Goal: Information Seeking & Learning: Learn about a topic

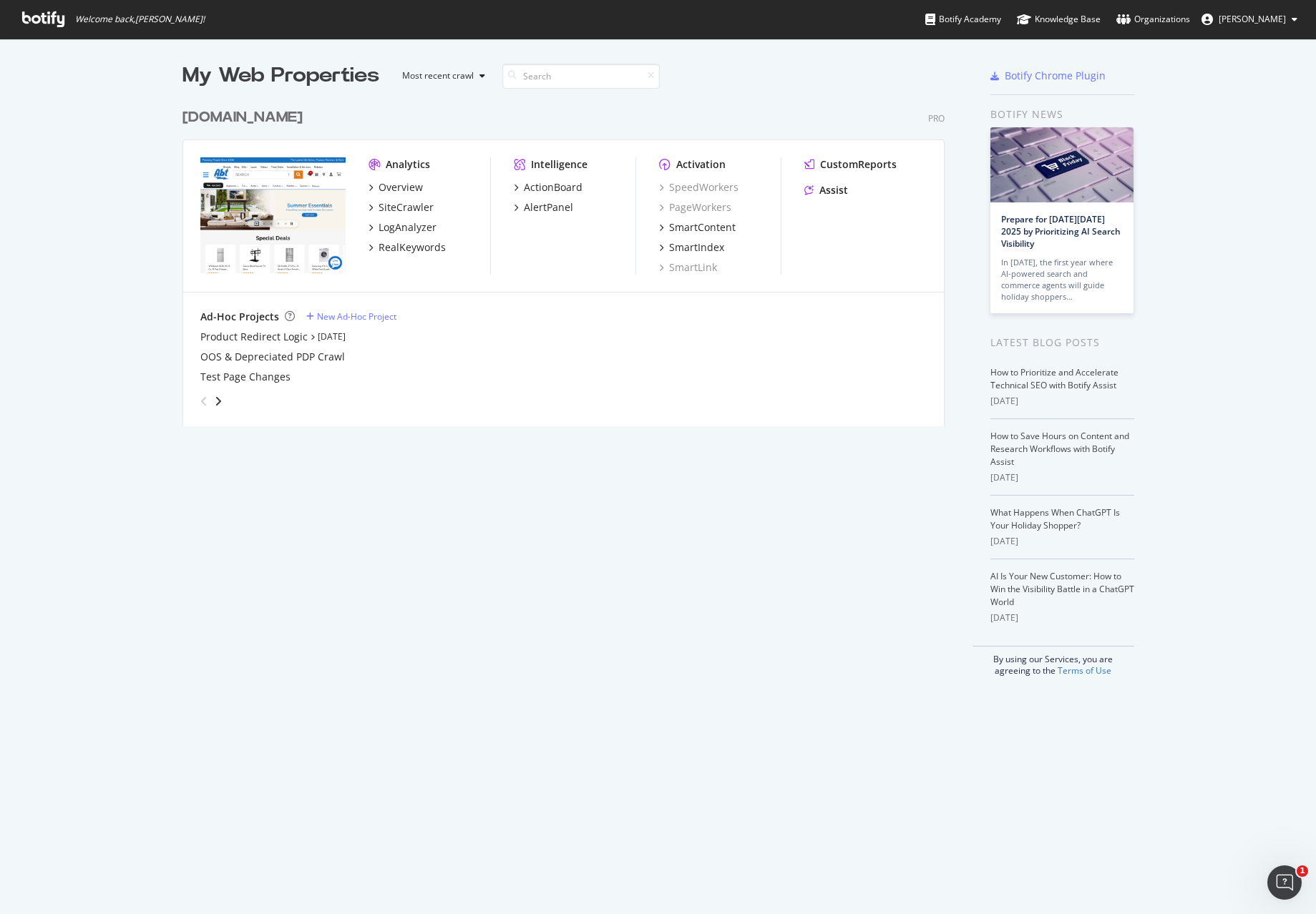
scroll to position [903, 1294]
click at [406, 250] on div "RealKeywords" at bounding box center [411, 247] width 67 height 15
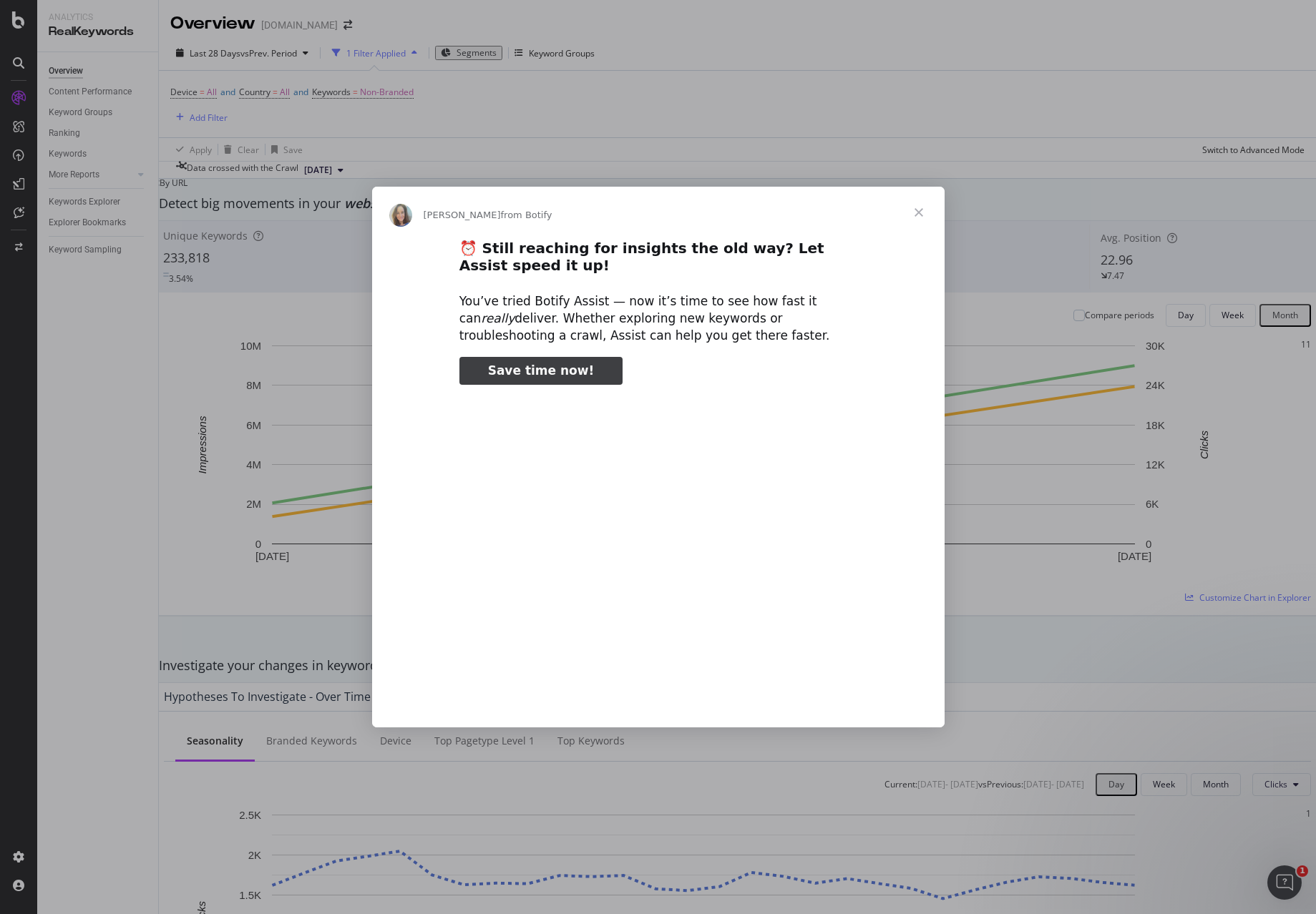
type input "1380635"
click at [916, 211] on span "Close" at bounding box center [918, 212] width 51 height 51
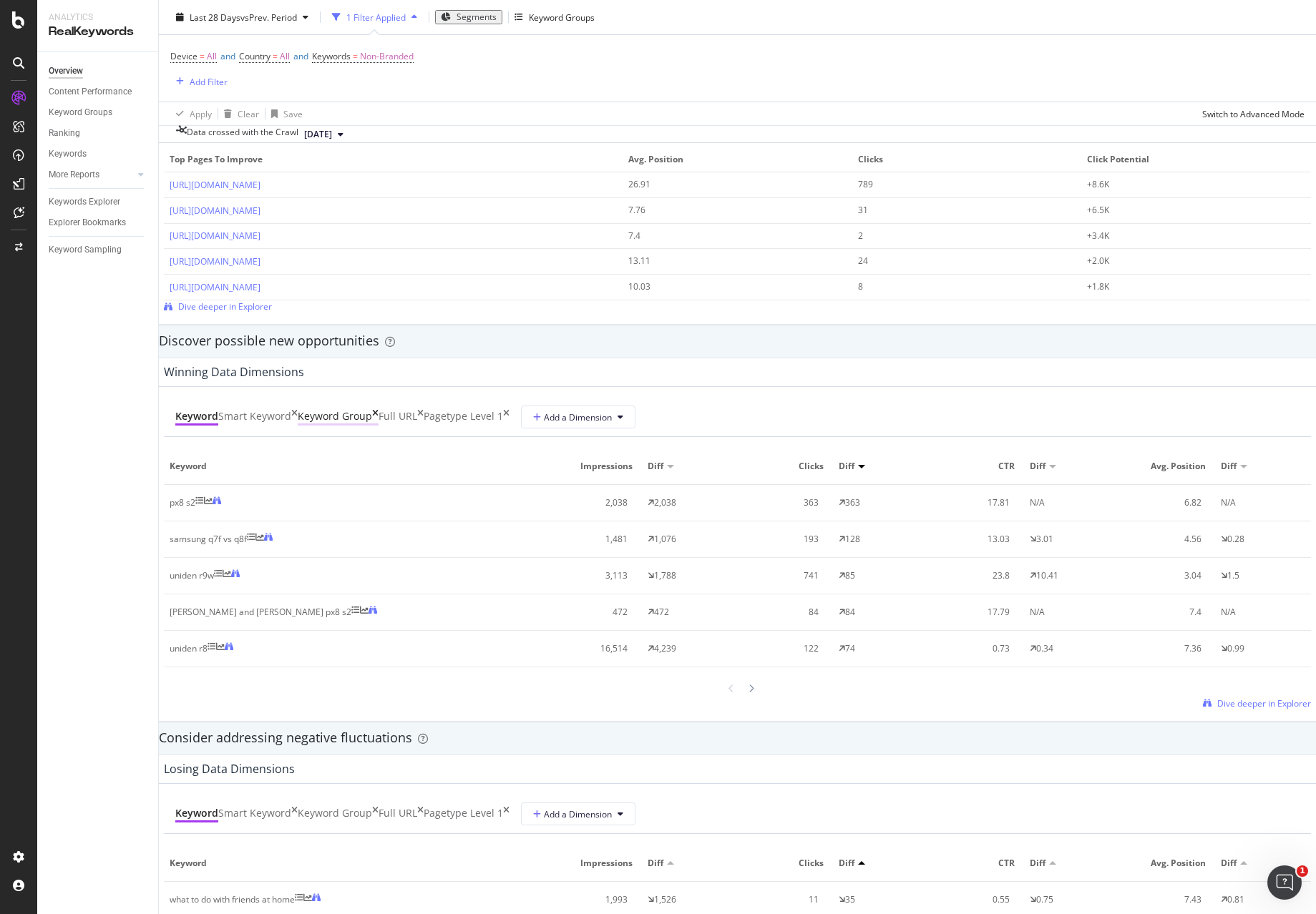
scroll to position [1073, 0]
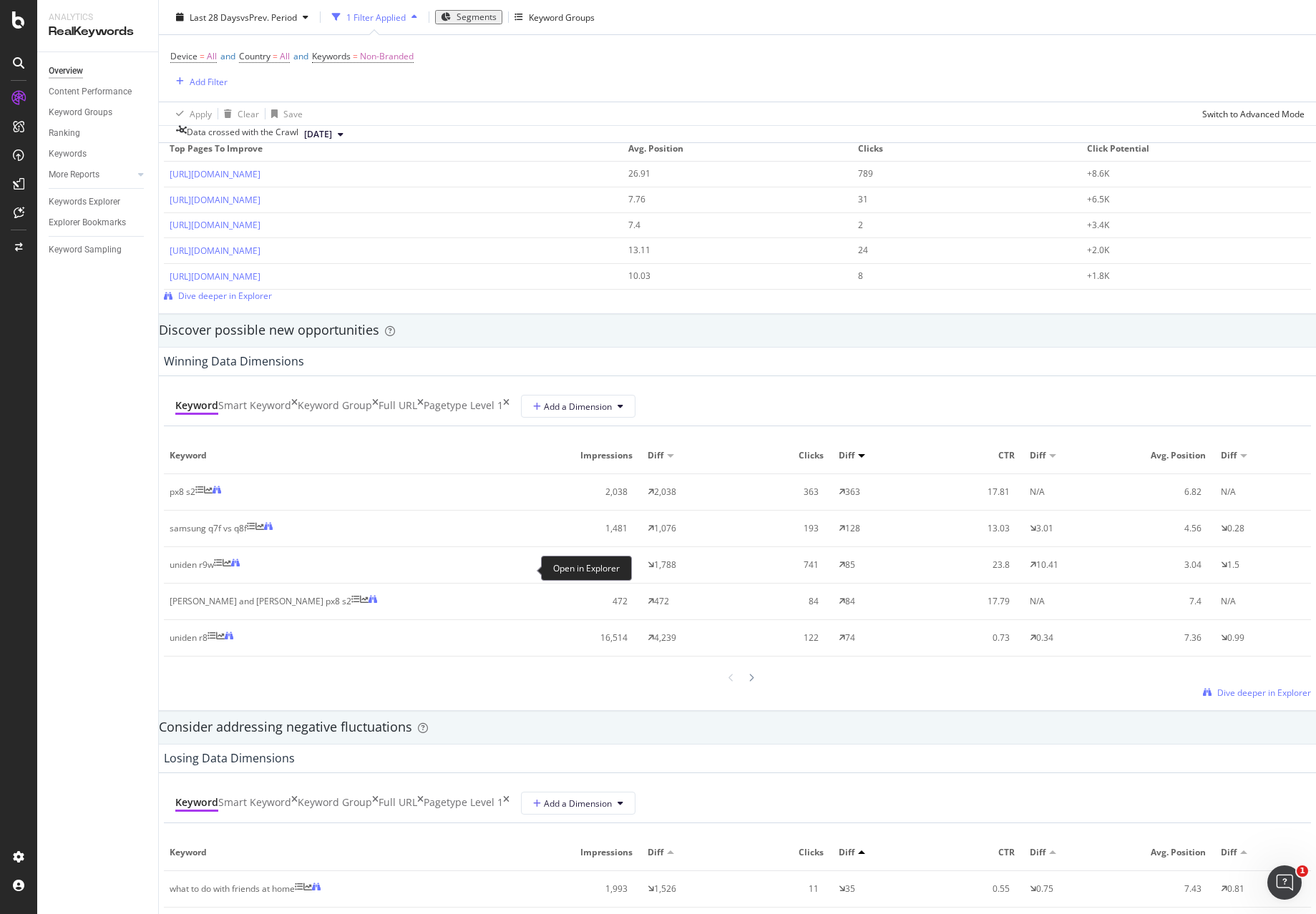
click at [239, 567] on icon at bounding box center [235, 563] width 9 height 9
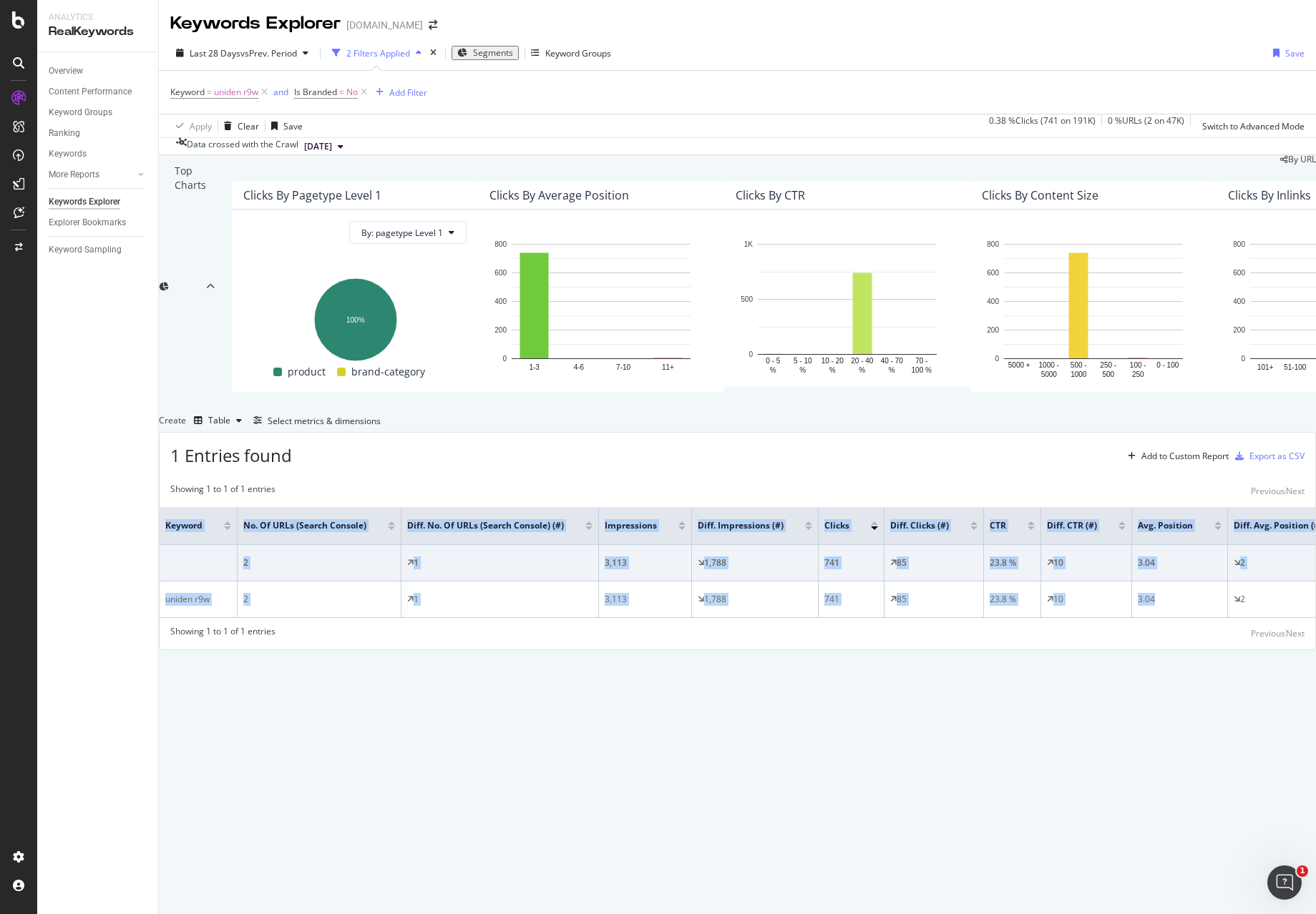
scroll to position [0, 83]
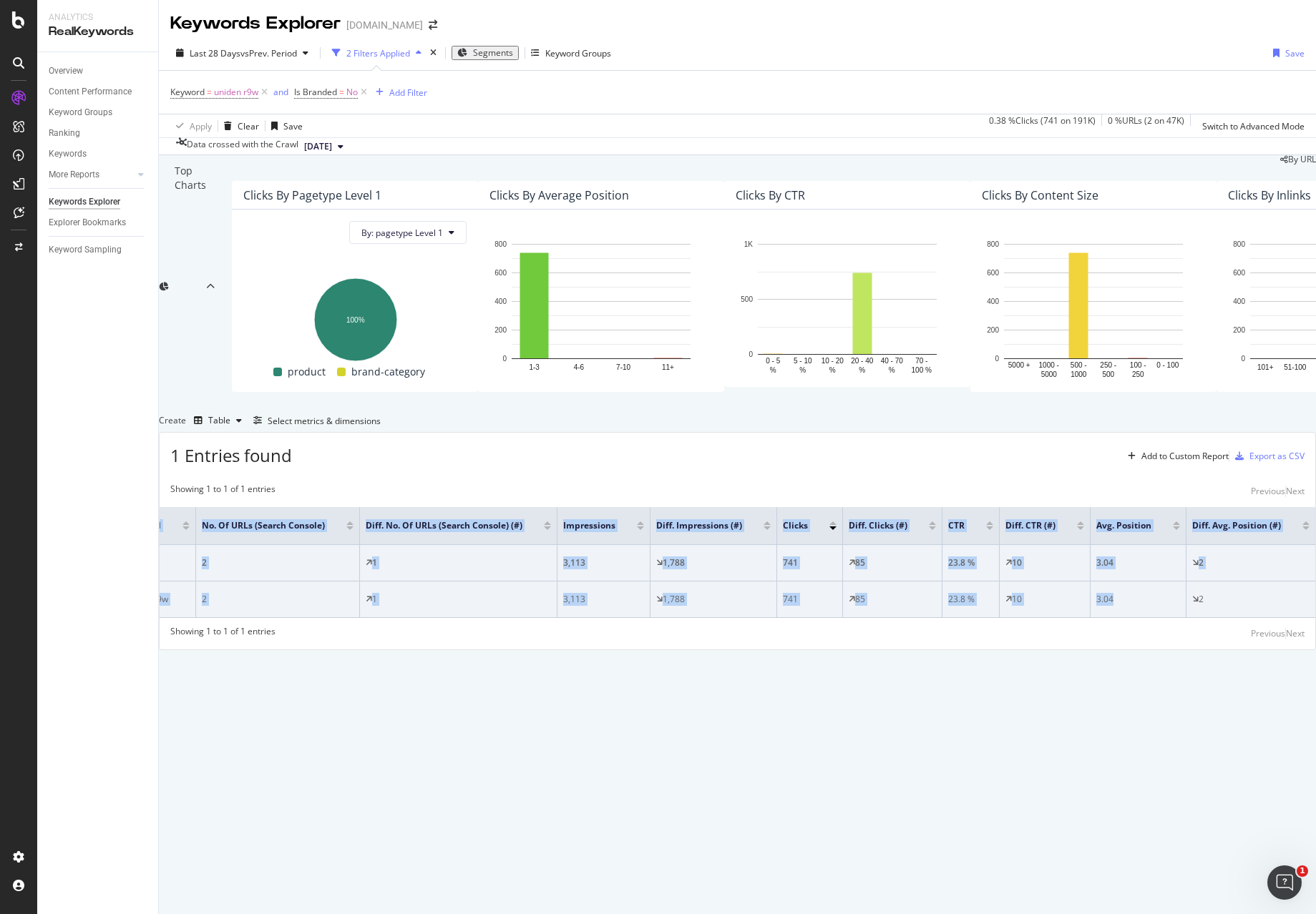
drag, startPoint x: 1174, startPoint y: 732, endPoint x: 475, endPoint y: 730, distance: 699.0
click at [481, 618] on tr "uniden r9w 2 1 3,113 1,788 741 85 23.8 % 10 3.04 2" at bounding box center [716, 599] width 1197 height 36
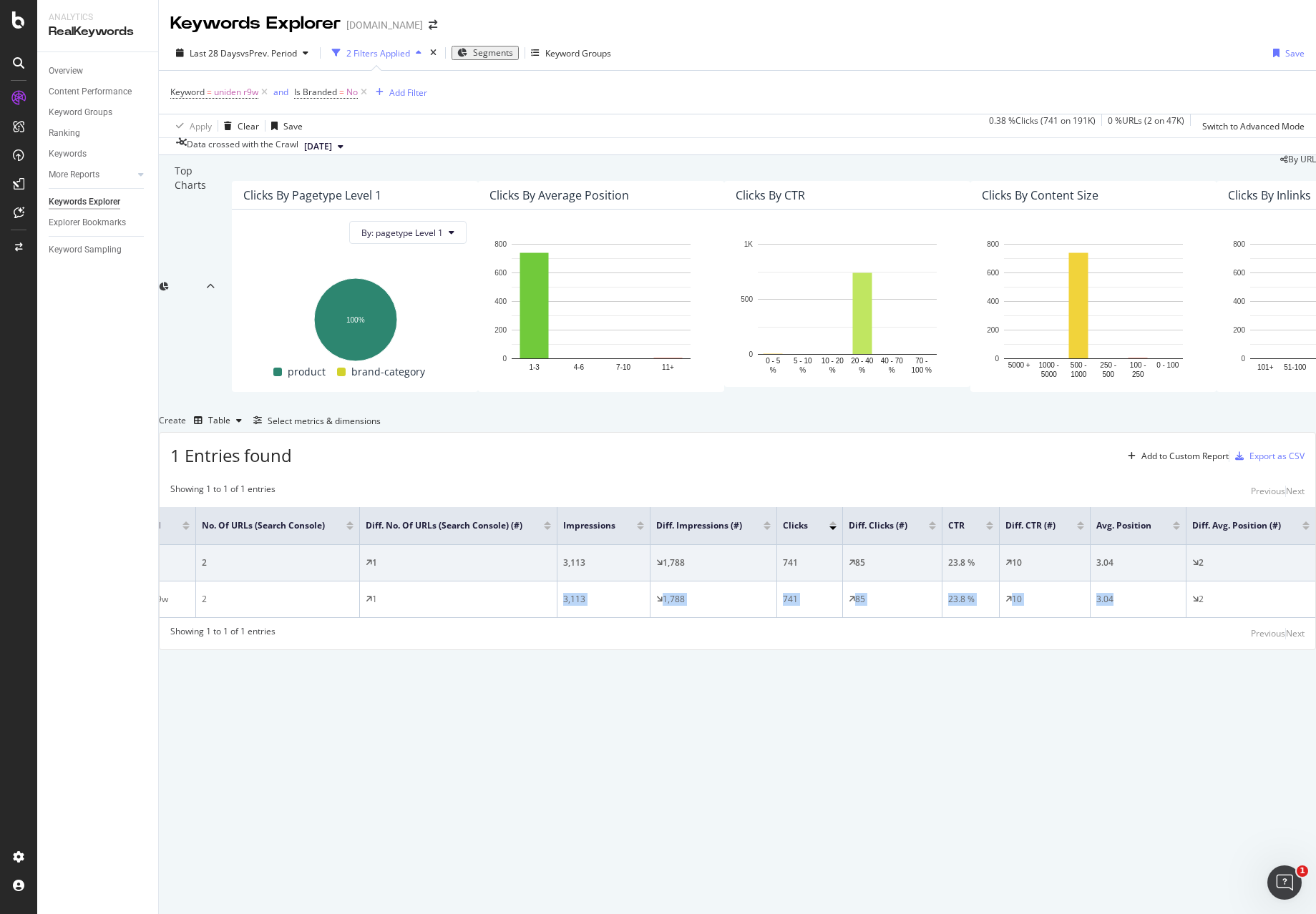
scroll to position [0, 0]
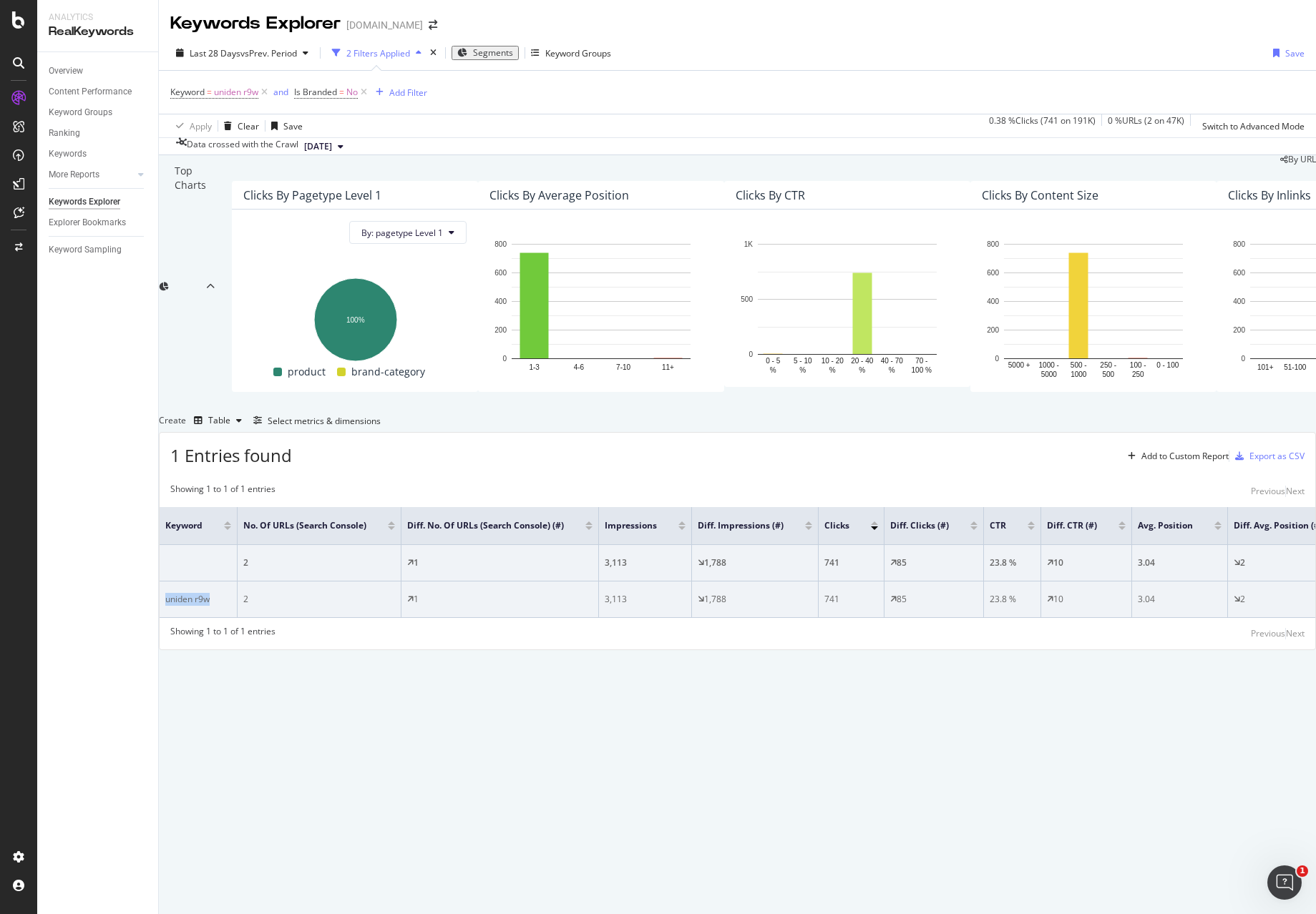
drag, startPoint x: 249, startPoint y: 717, endPoint x: 185, endPoint y: 718, distance: 64.0
click at [185, 618] on td "uniden r9w" at bounding box center [199, 599] width 78 height 36
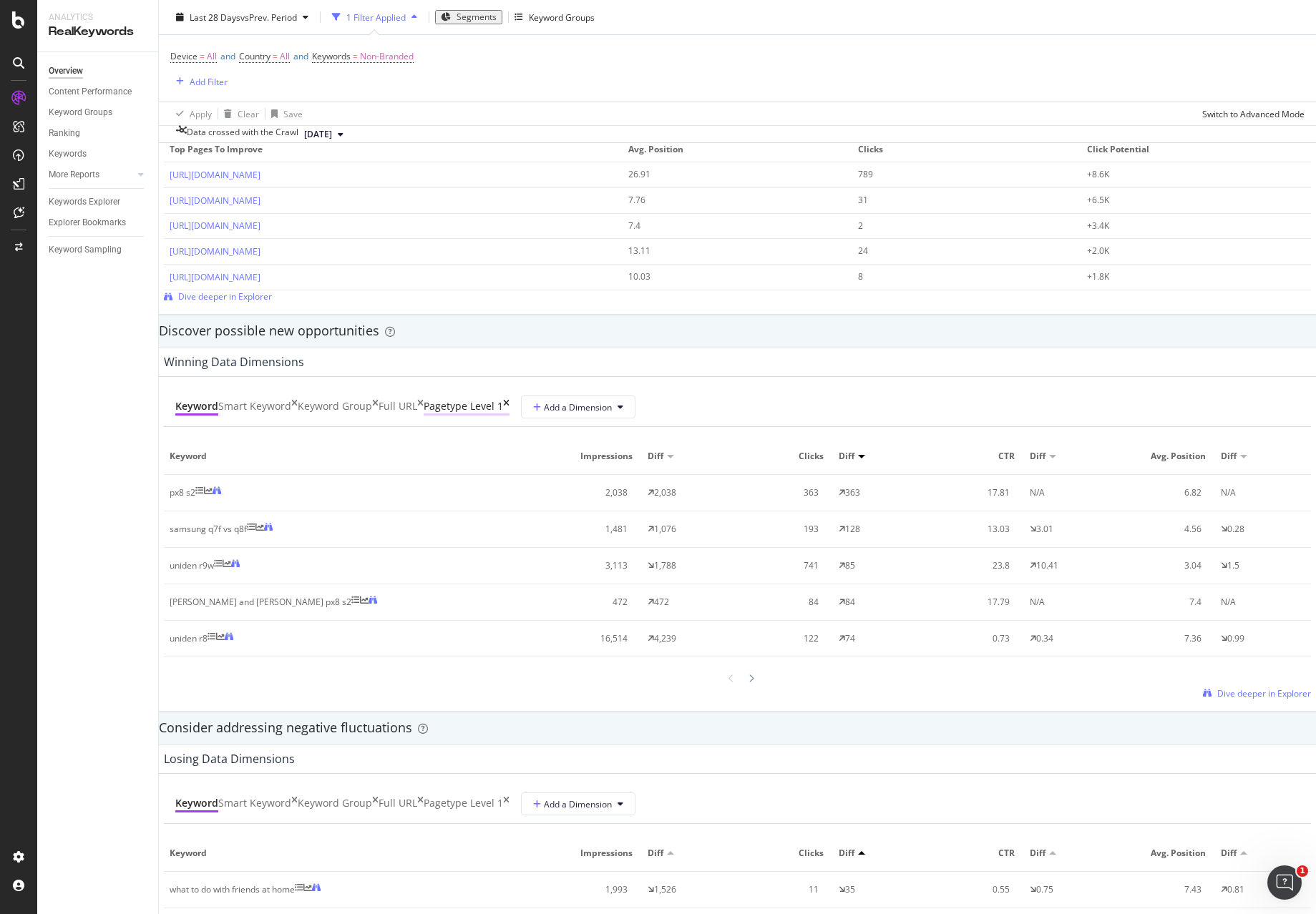
scroll to position [1073, 0]
drag, startPoint x: 238, startPoint y: 649, endPoint x: 200, endPoint y: 646, distance: 38.1
click at [200, 645] on div "uniden r8" at bounding box center [355, 638] width 371 height 13
click at [378, 402] on div "Keyword Group" at bounding box center [338, 406] width 81 height 16
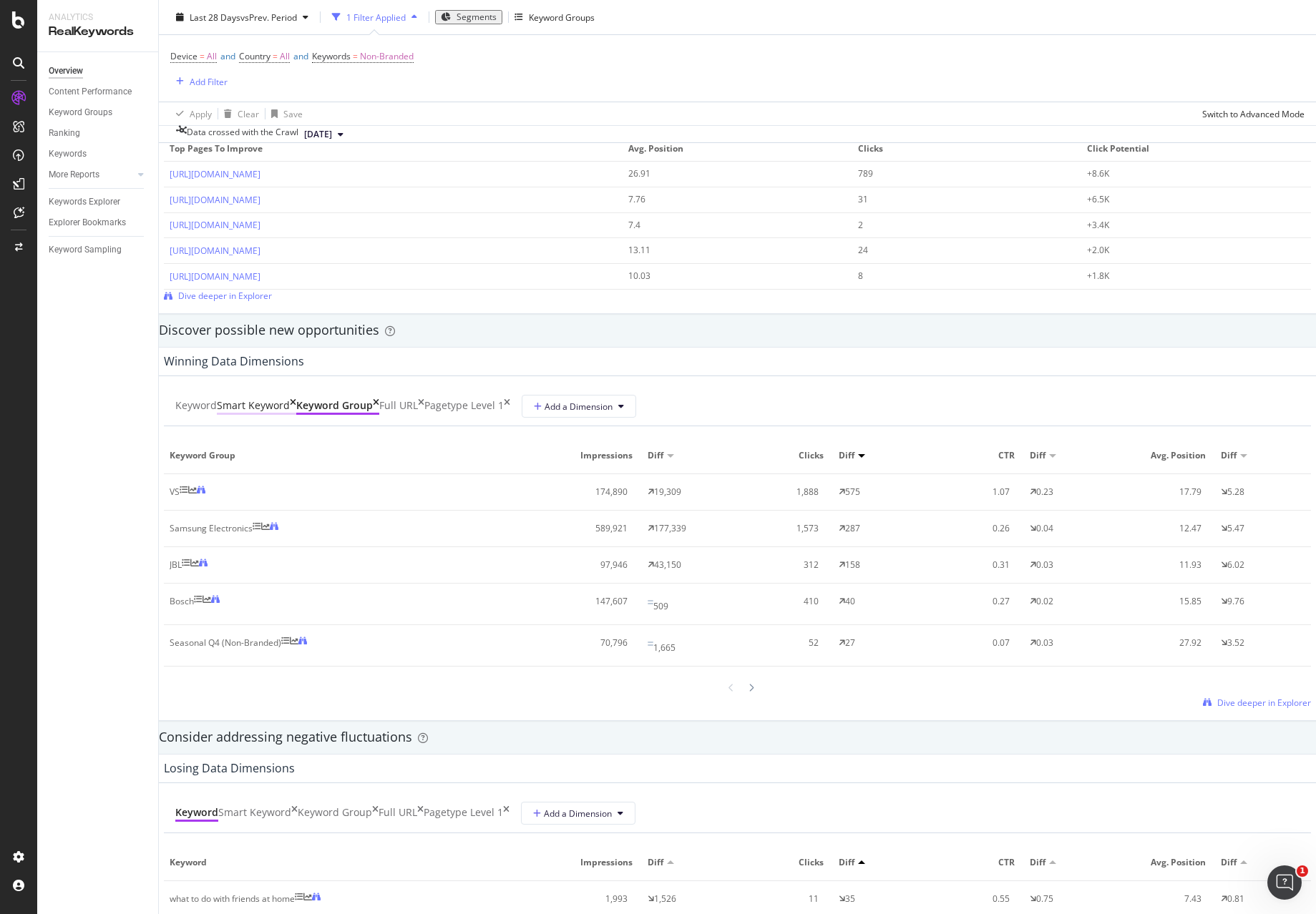
click at [290, 413] on div "Smart Keyword" at bounding box center [253, 406] width 73 height 15
